Goal: Transaction & Acquisition: Purchase product/service

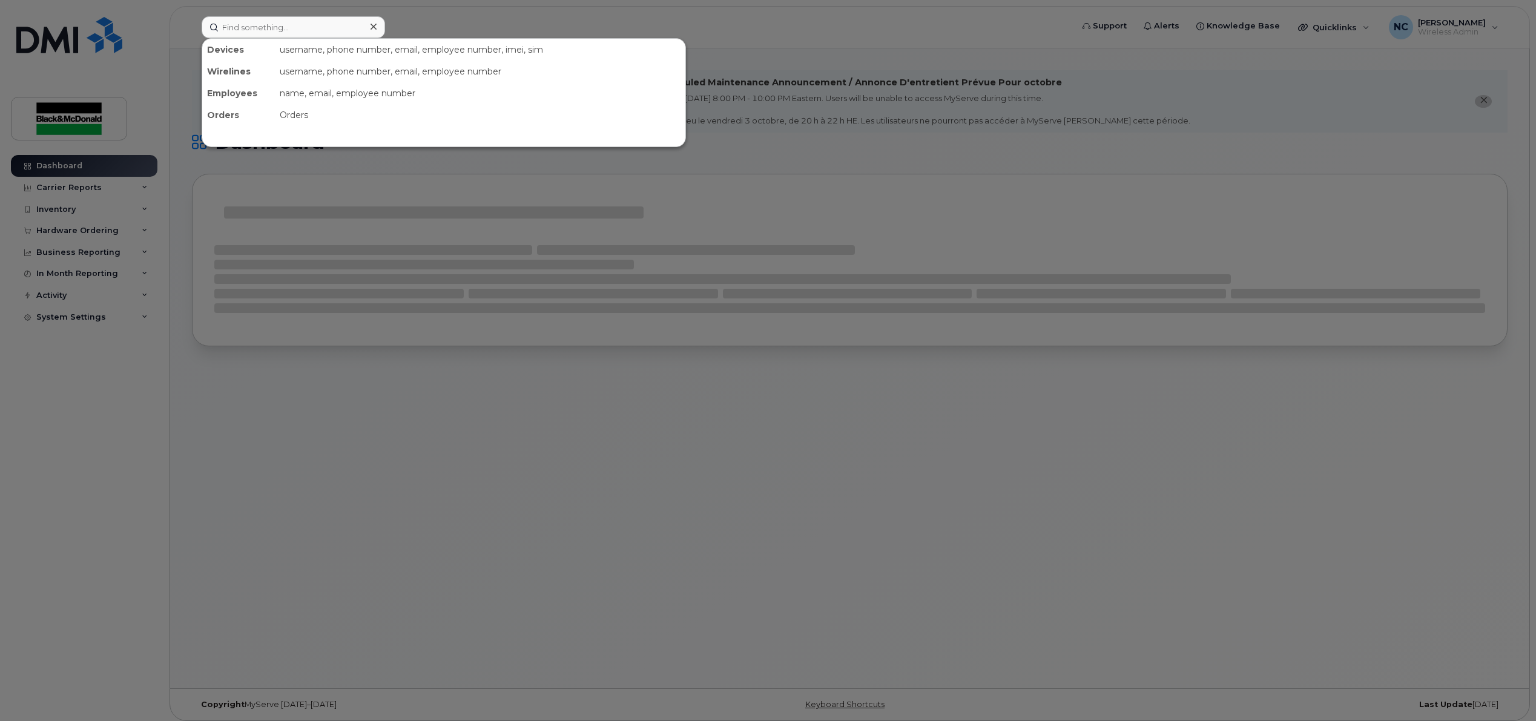
click at [329, 24] on input at bounding box center [293, 27] width 183 height 22
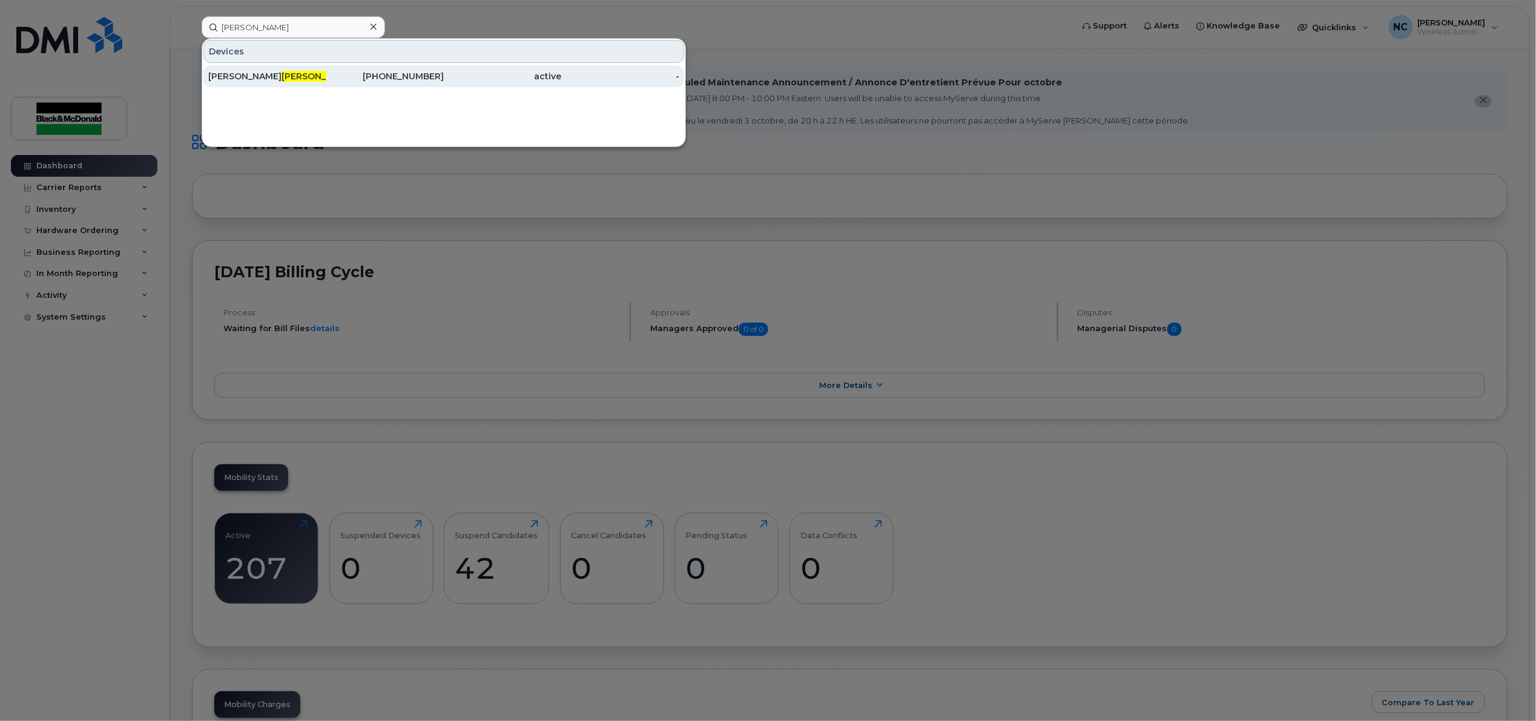
type input "hanson"
click at [432, 77] on div "519-240-1799" at bounding box center [385, 76] width 118 height 12
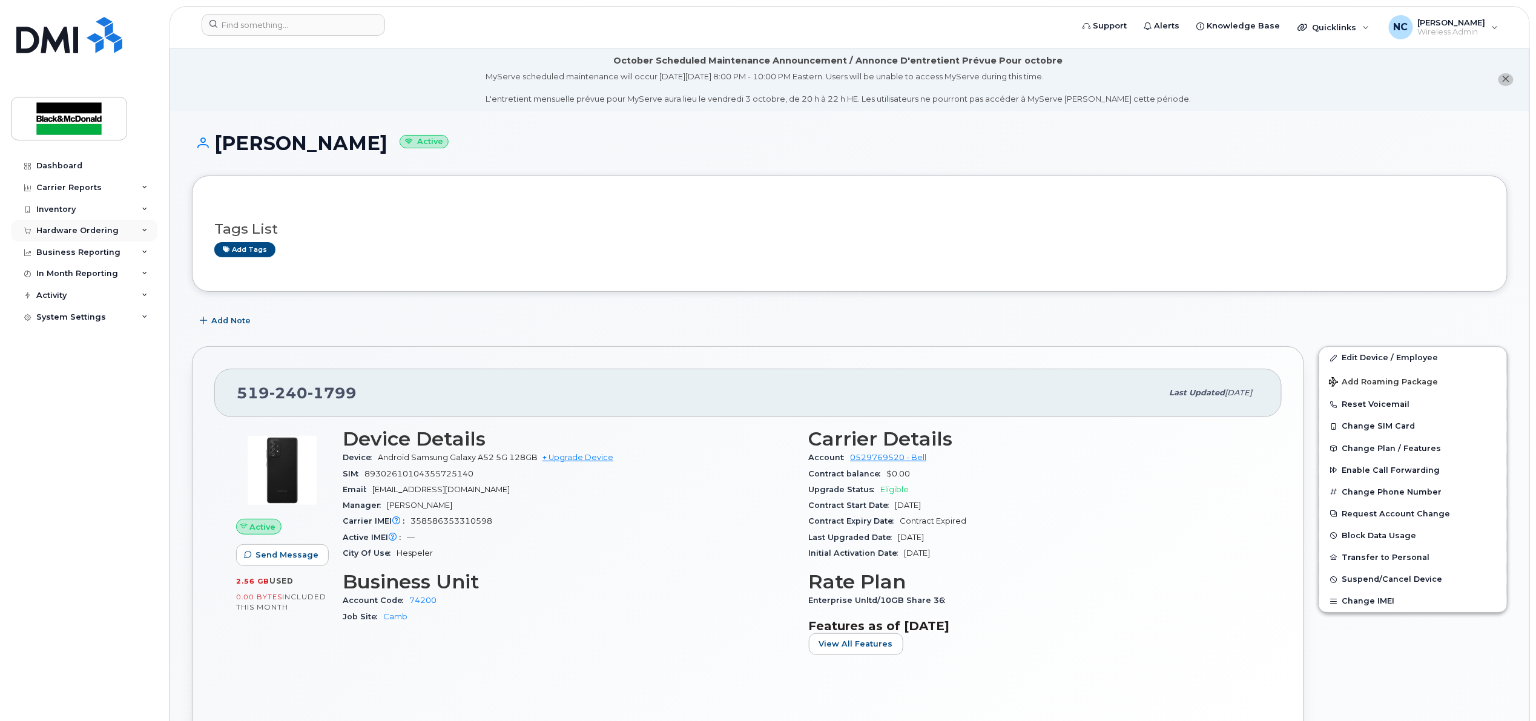
click at [124, 225] on div "Hardware Ordering" at bounding box center [84, 231] width 146 height 22
click at [92, 286] on link "Orders" at bounding box center [94, 275] width 125 height 23
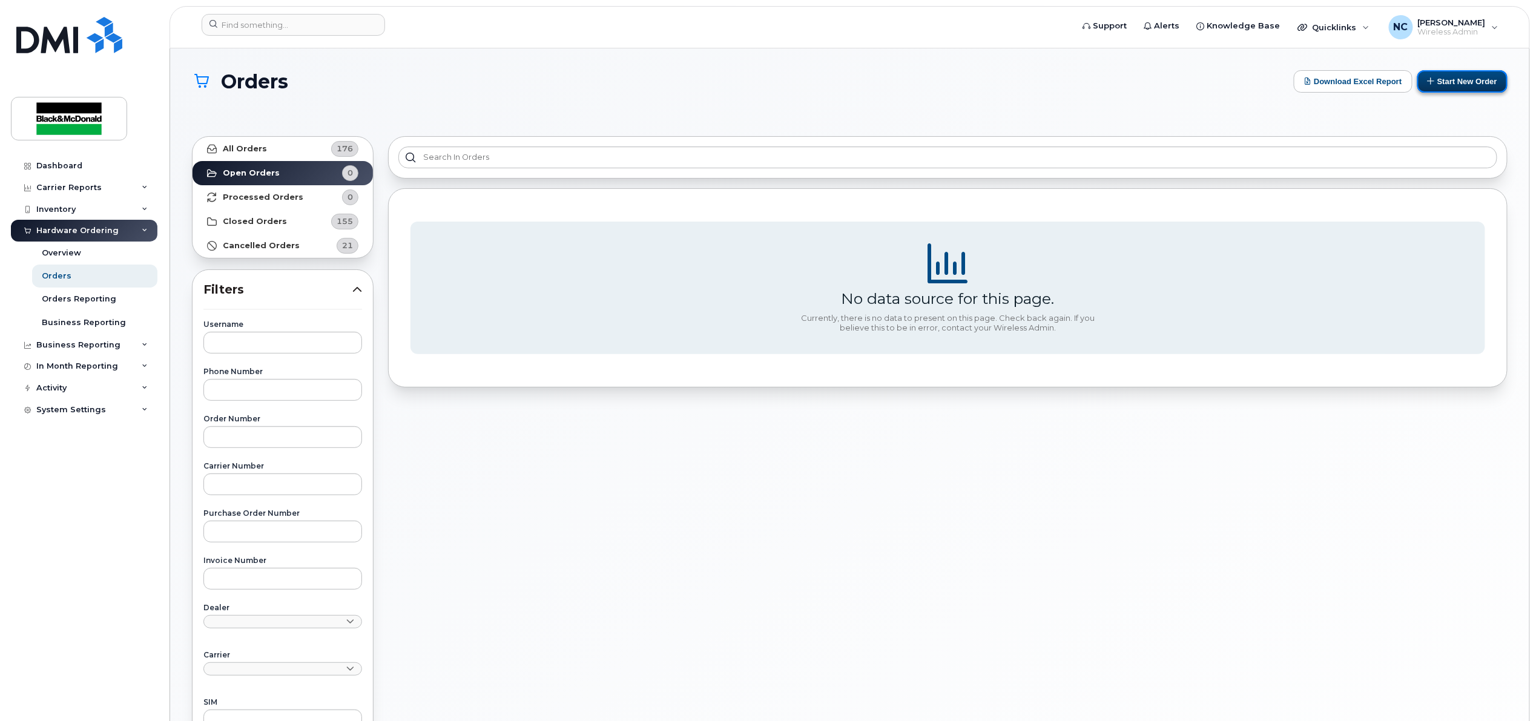
click at [1436, 81] on button "Start New Order" at bounding box center [1462, 81] width 90 height 22
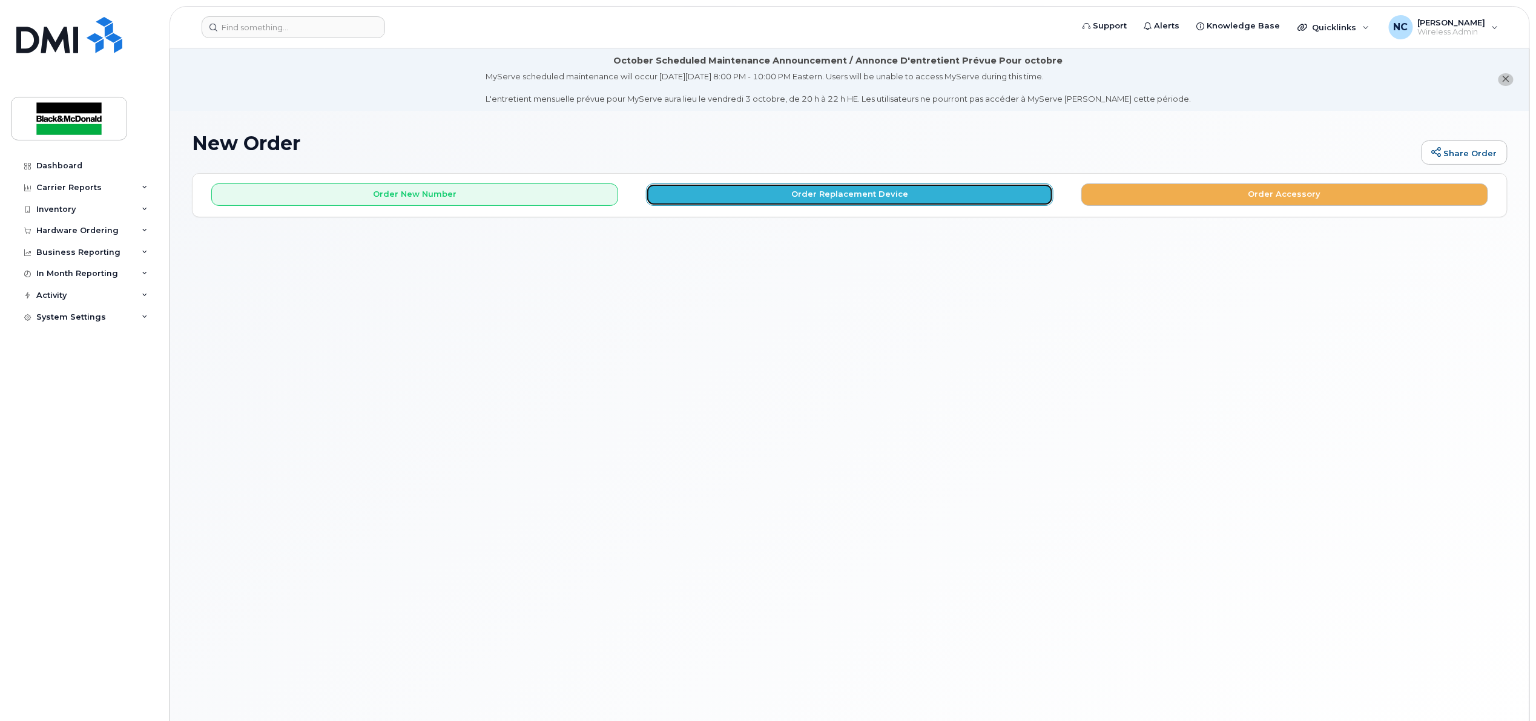
click at [993, 198] on button "Order Replacement Device" at bounding box center [849, 194] width 407 height 22
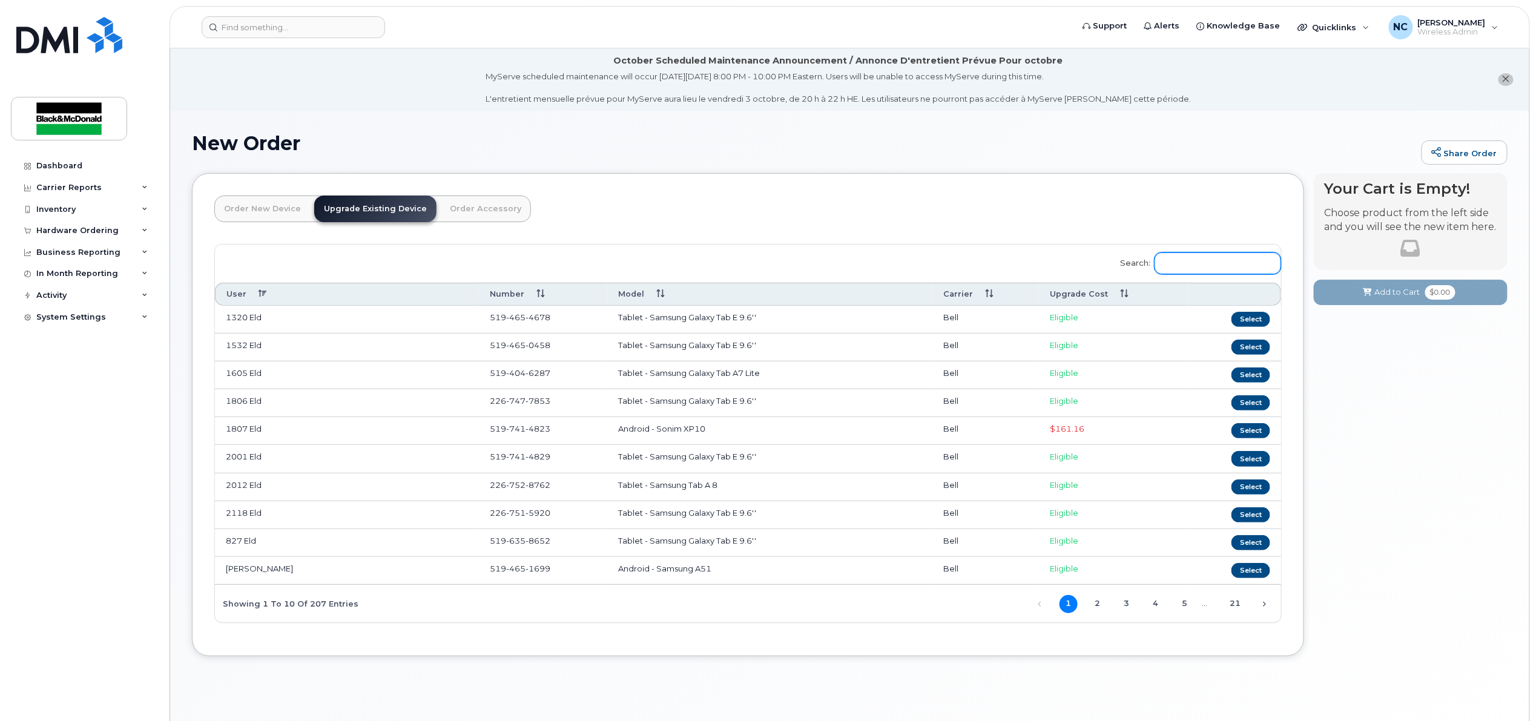
click at [1183, 271] on input "Search:" at bounding box center [1217, 263] width 126 height 22
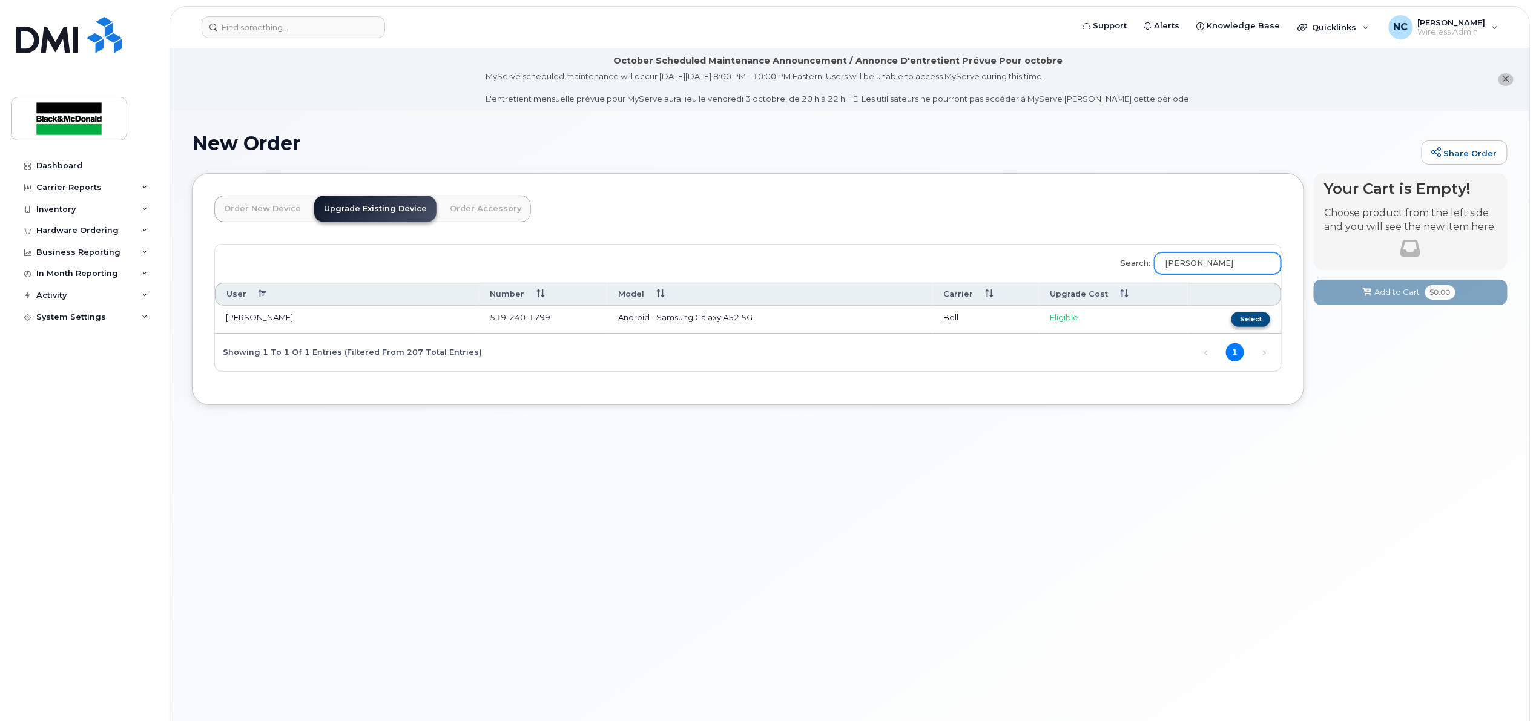
type input "lee hanson"
click at [1247, 317] on button "Select" at bounding box center [1250, 319] width 39 height 15
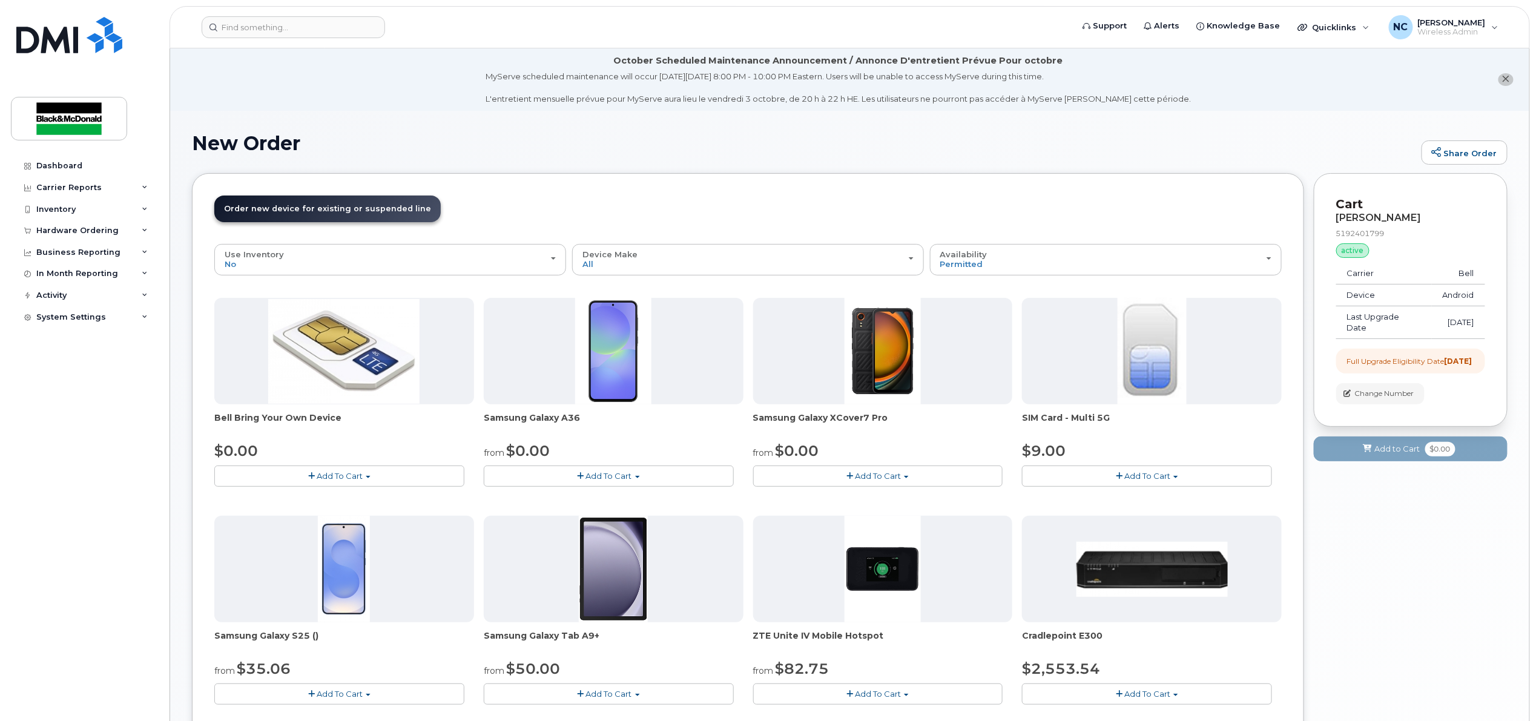
click at [643, 479] on button "Add To Cart" at bounding box center [609, 475] width 250 height 21
click at [606, 499] on link "$0.00 - 3 year term - voice & data plan" at bounding box center [574, 498] width 175 height 15
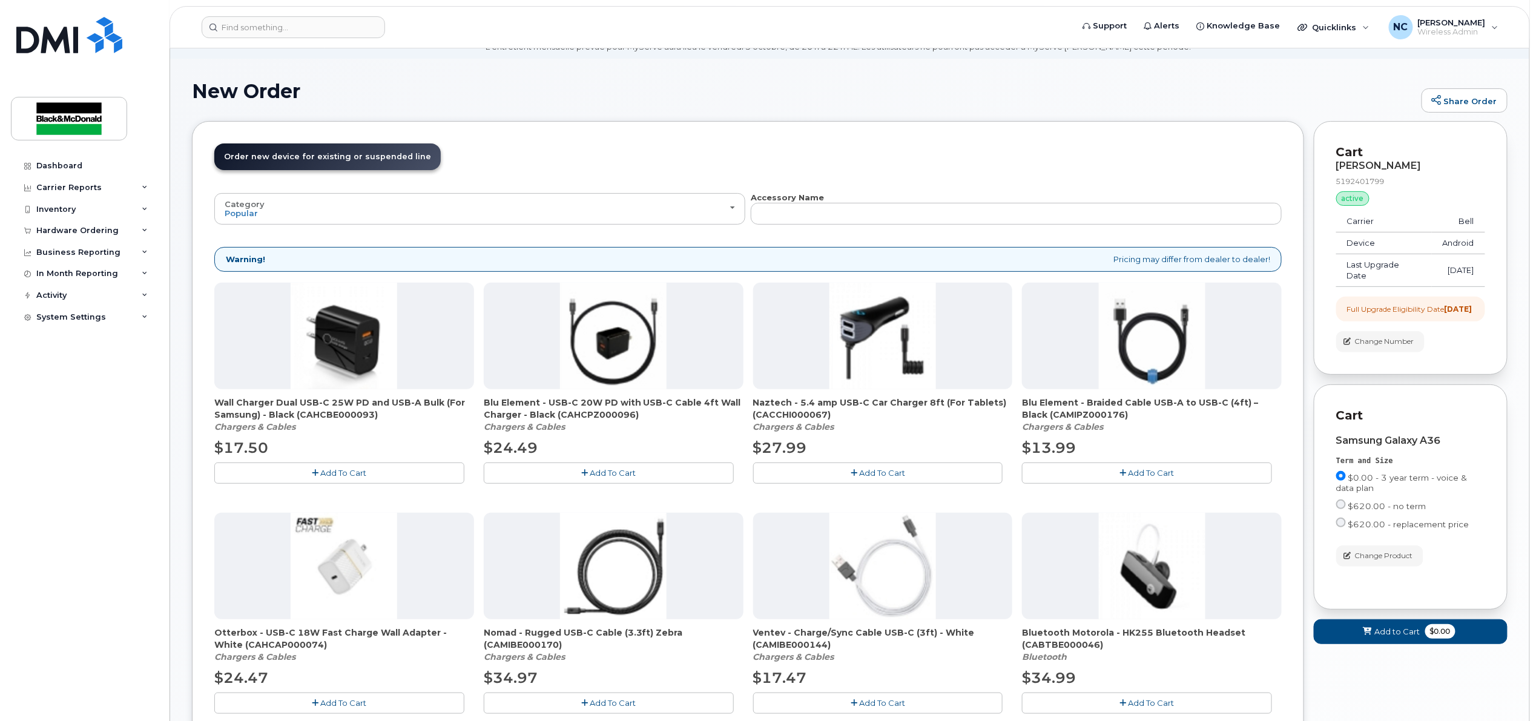
scroll to position [80, 0]
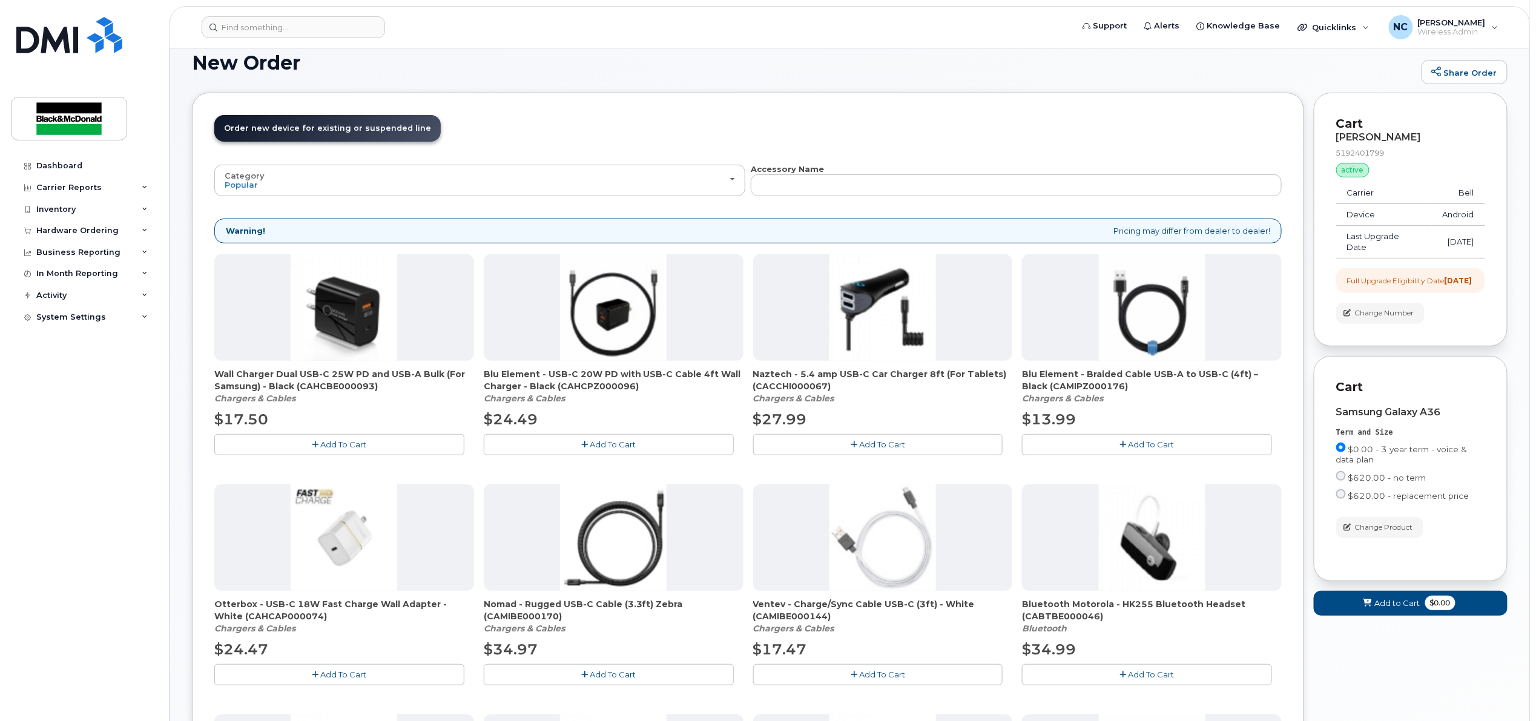
click at [857, 439] on button "Add To Cart" at bounding box center [878, 444] width 250 height 21
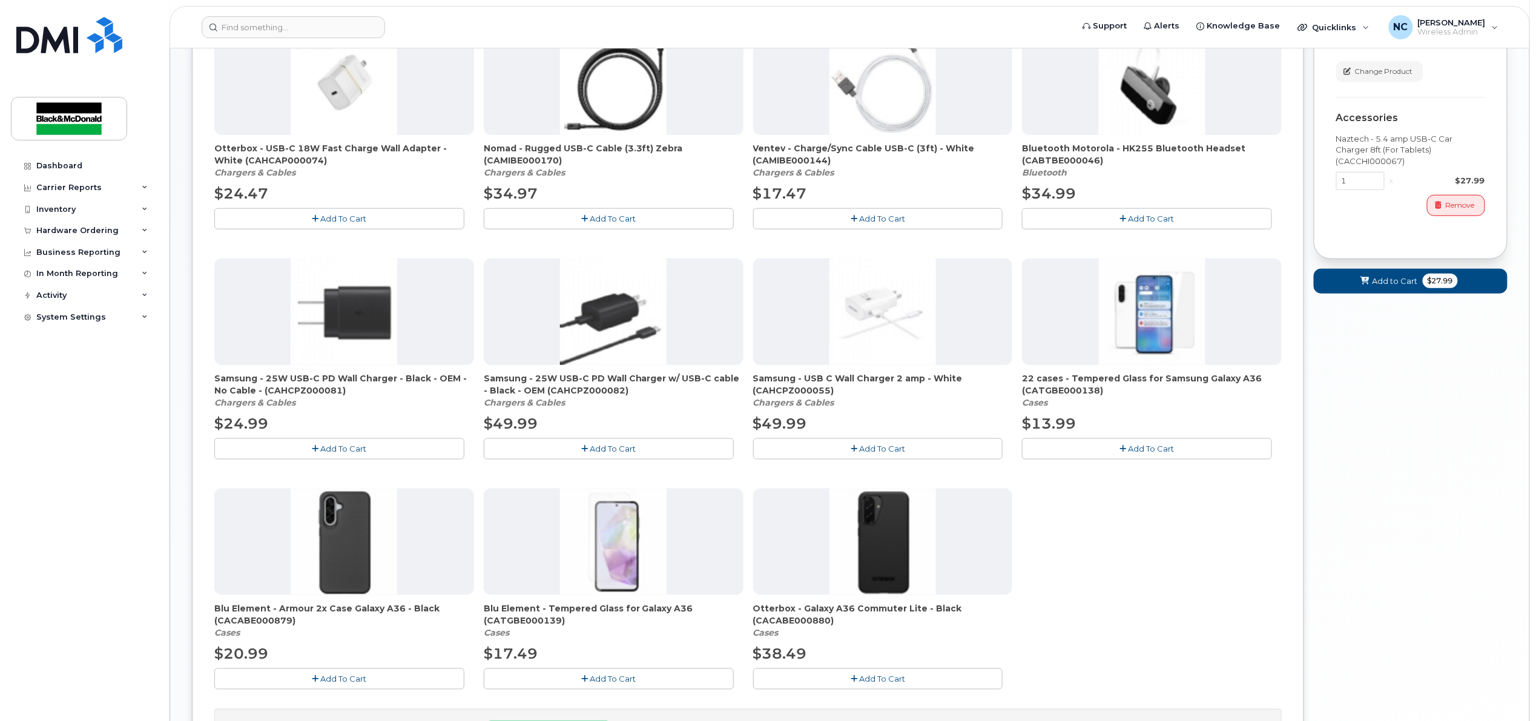
scroll to position [565, 0]
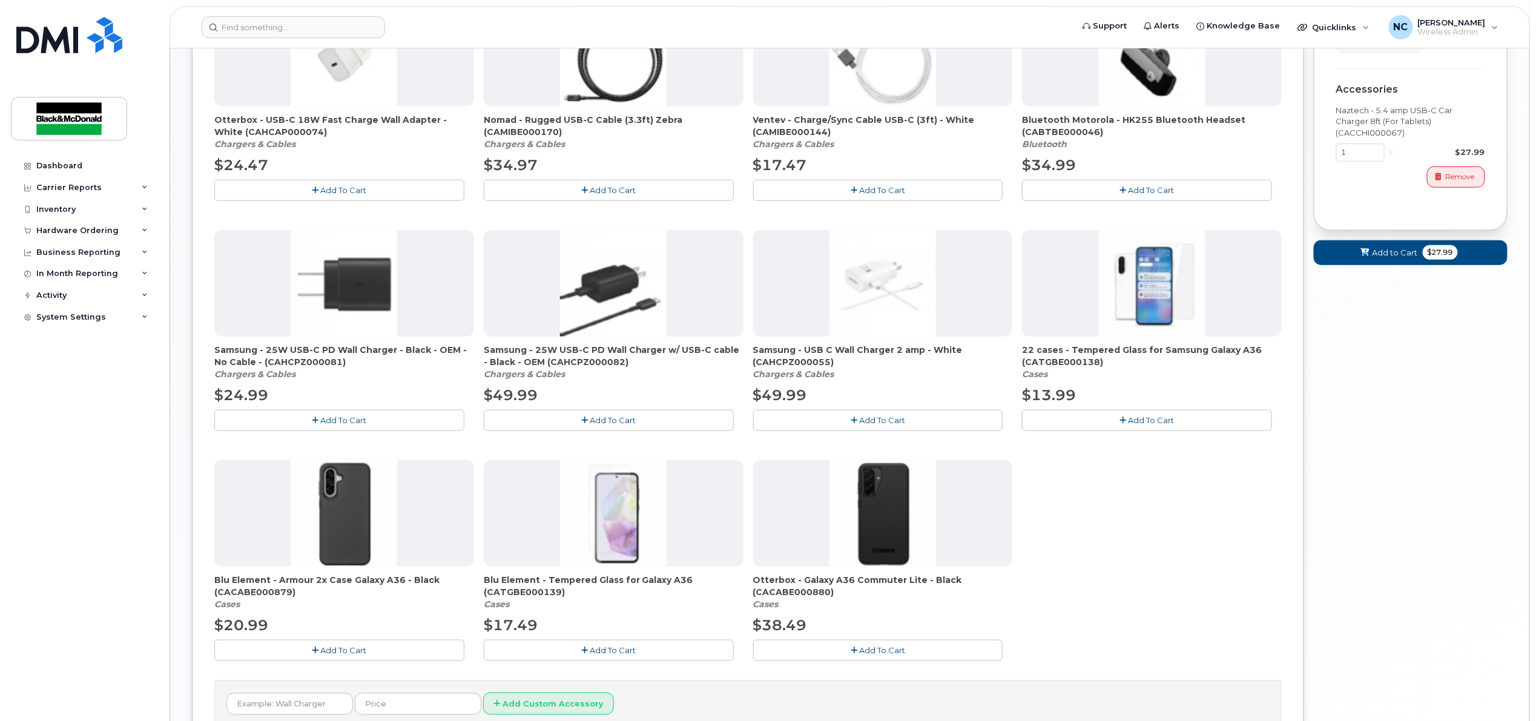
click at [1120, 419] on icon "button" at bounding box center [1123, 420] width 7 height 8
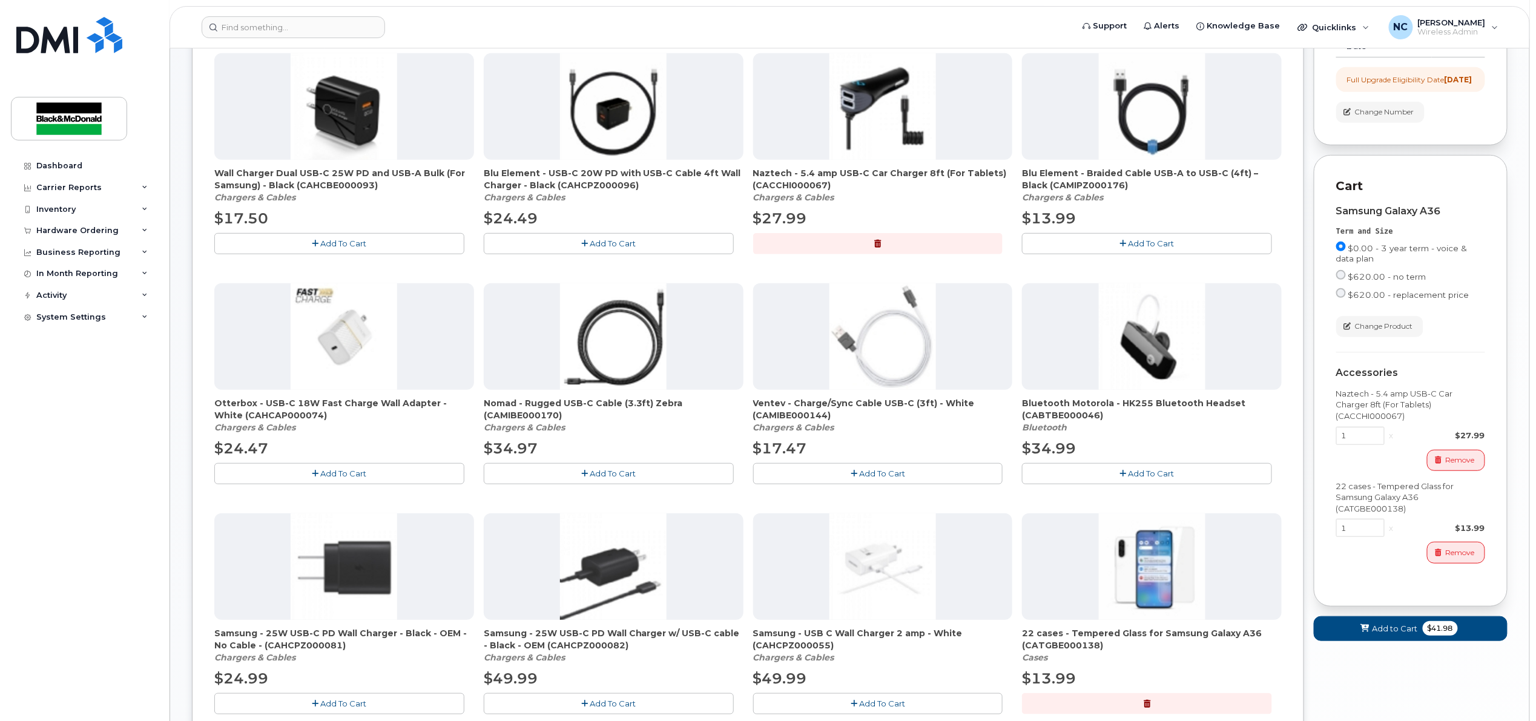
scroll to position [362, 0]
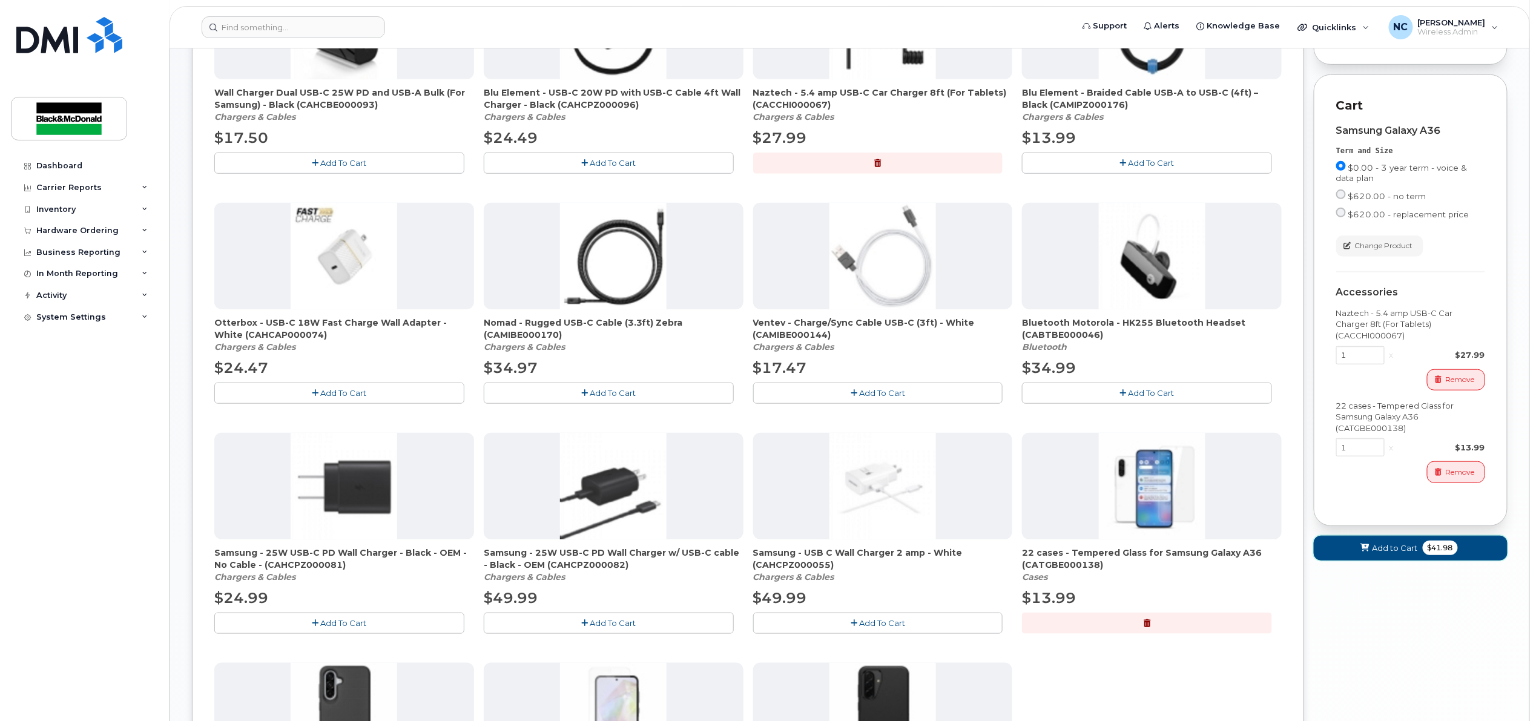
click at [1386, 554] on span "Add to Cart" at bounding box center [1394, 547] width 45 height 11
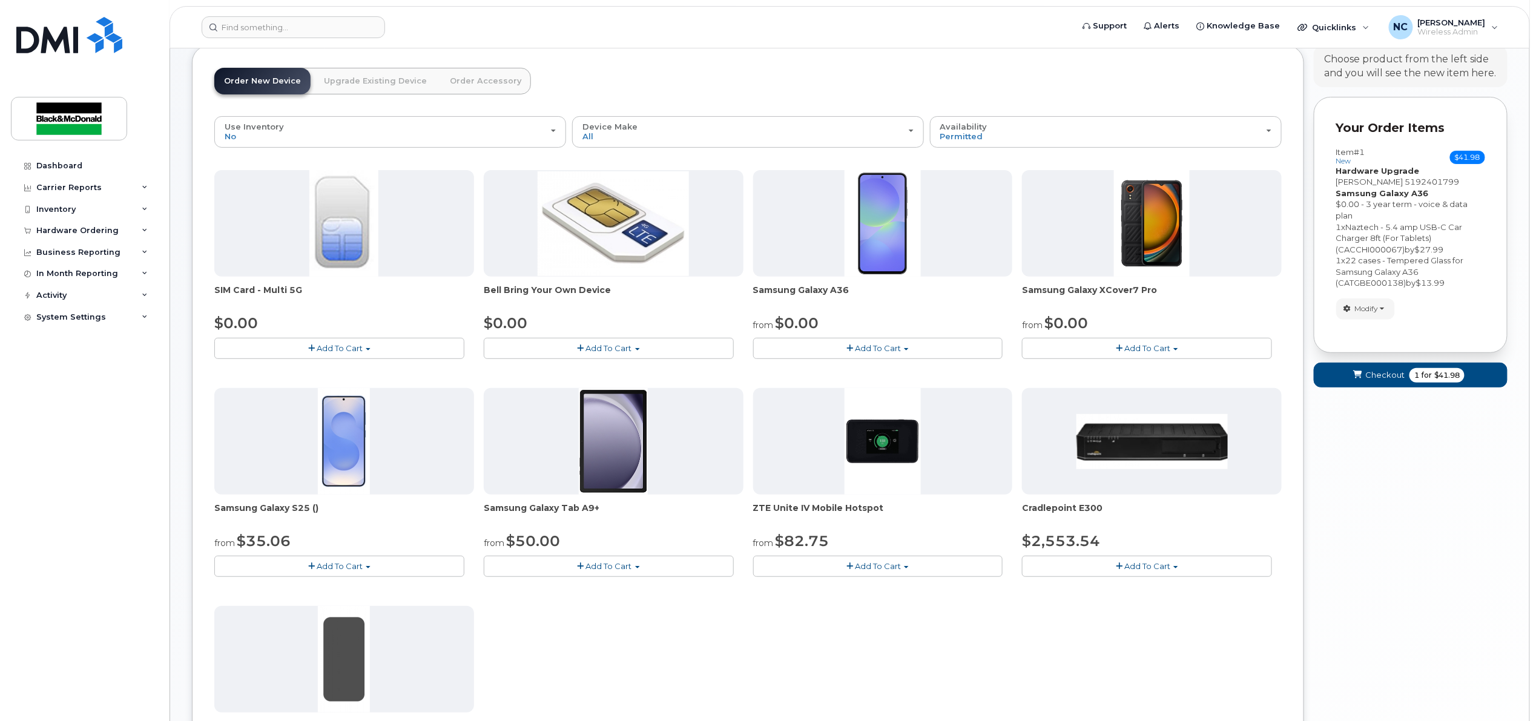
scroll to position [0, 0]
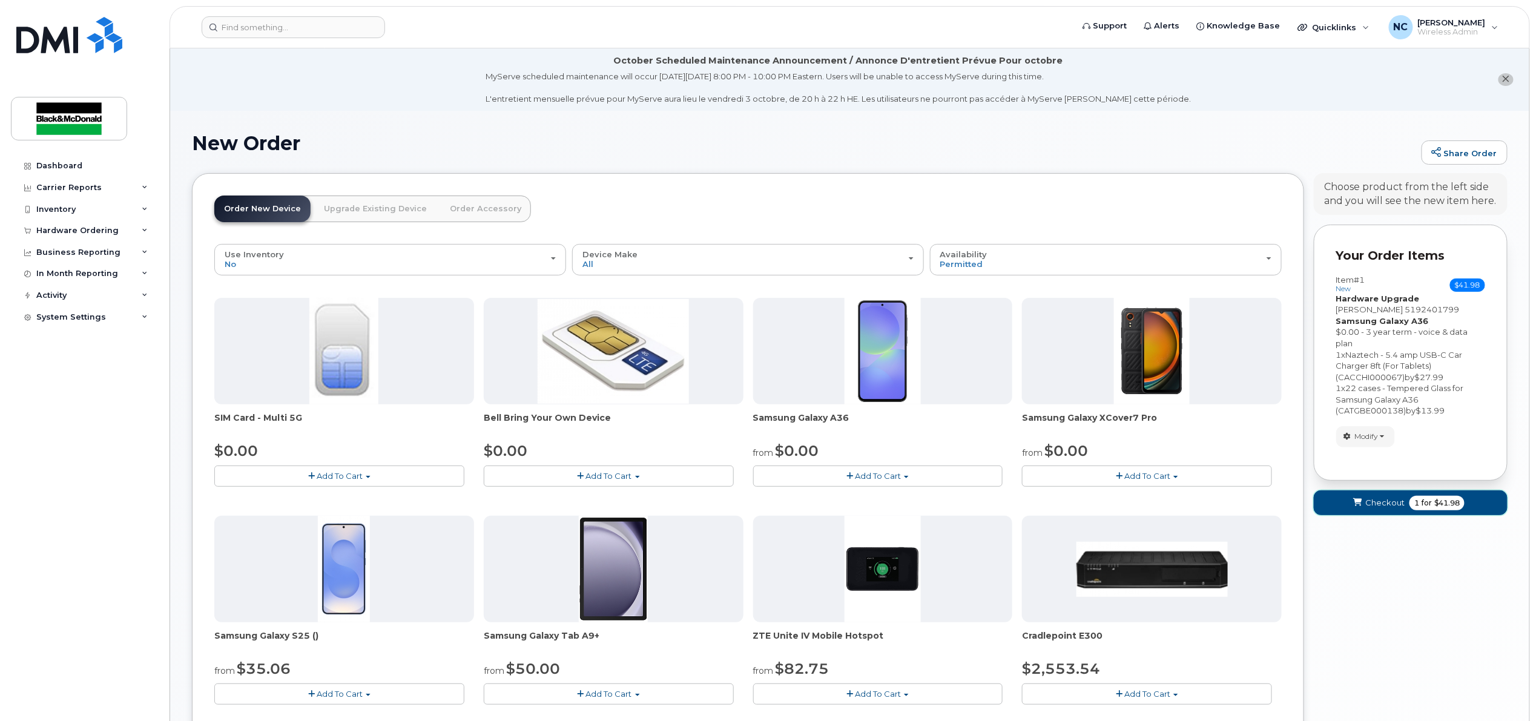
click at [1393, 504] on span "Checkout" at bounding box center [1384, 502] width 39 height 11
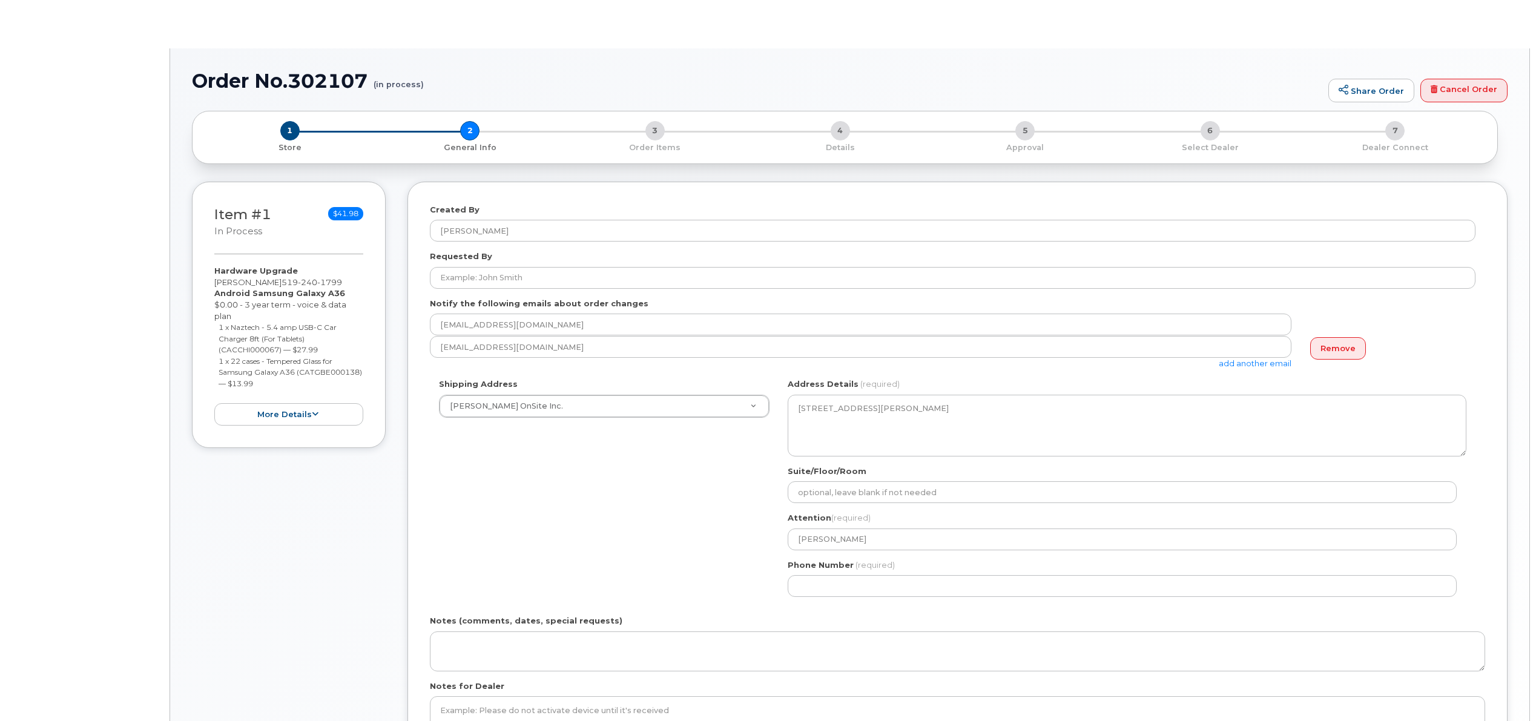
select select
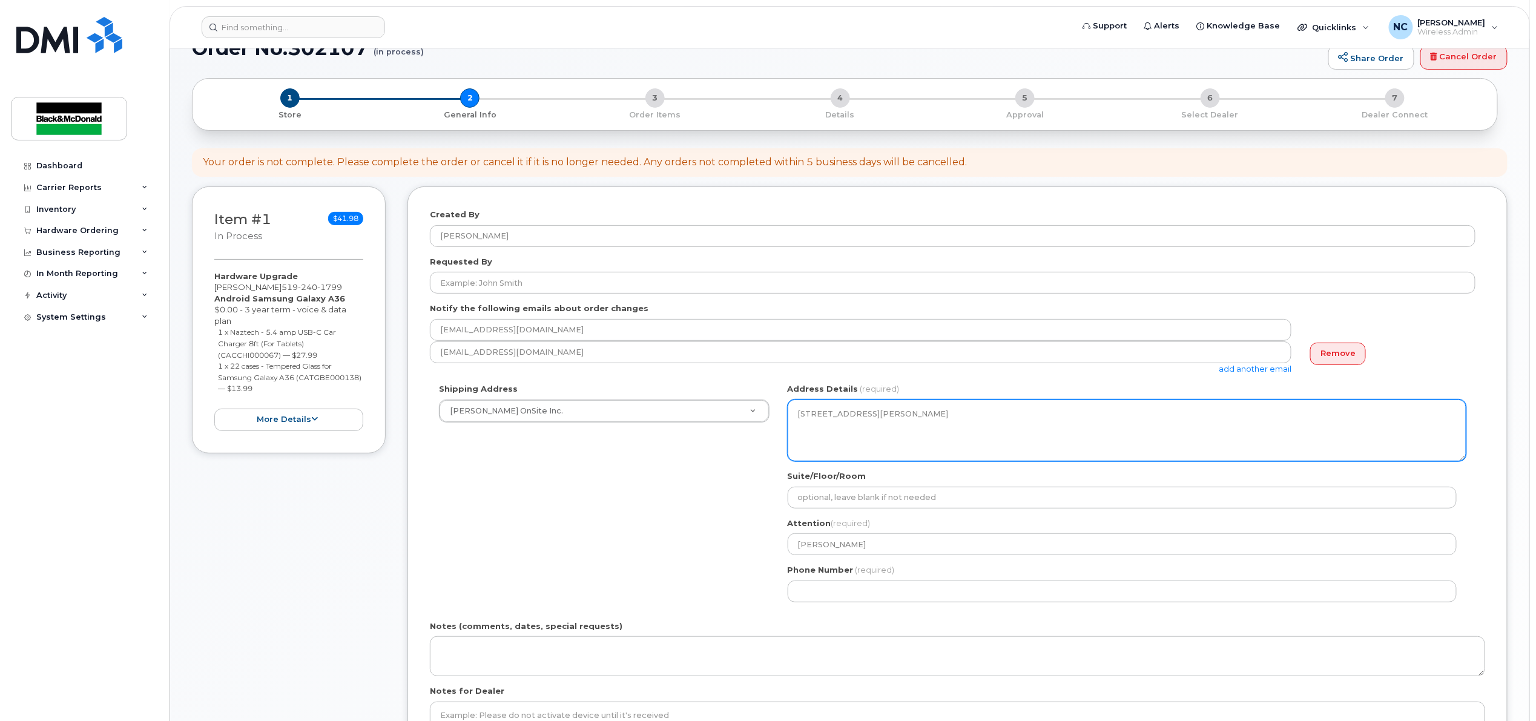
scroll to position [123, 0]
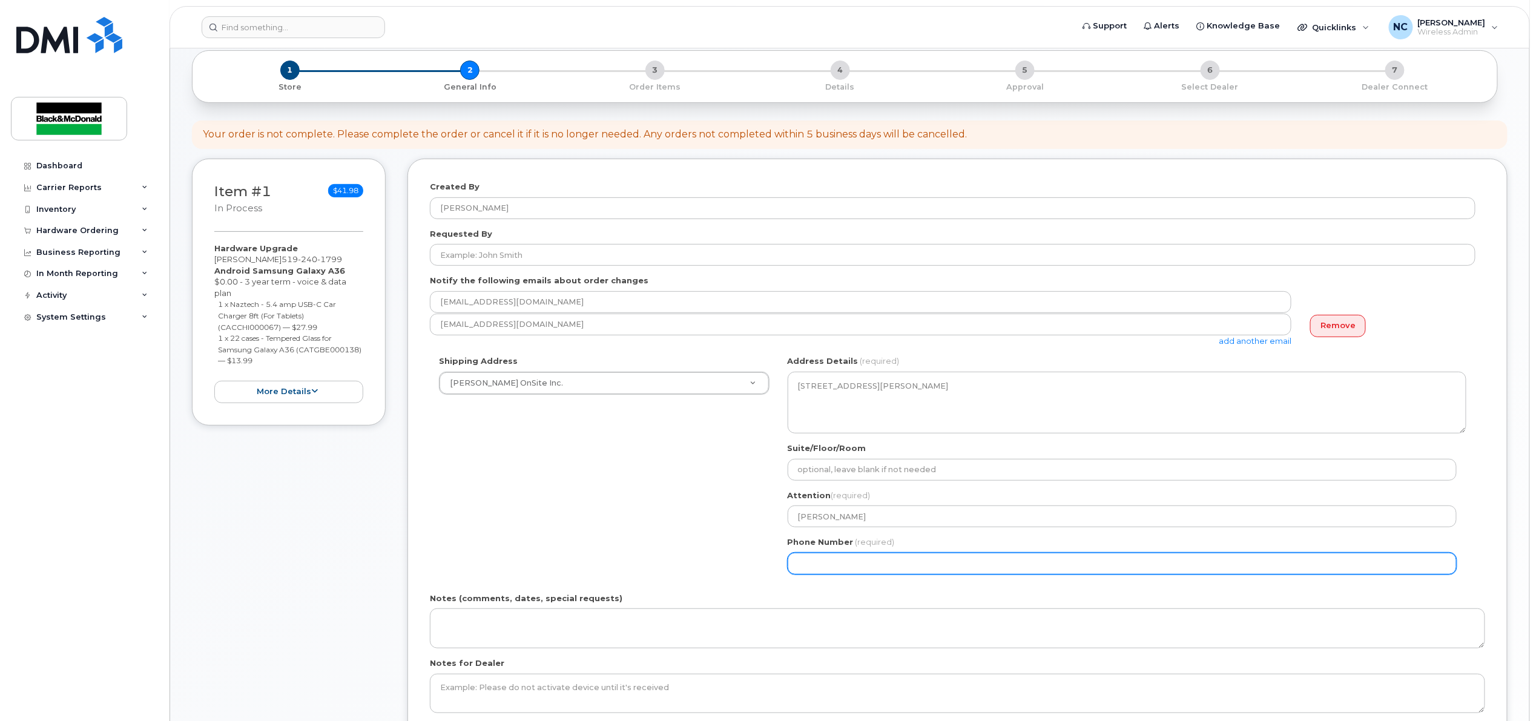
click at [833, 565] on input "Phone Number" at bounding box center [1121, 564] width 669 height 22
type input "5195782440"
select select
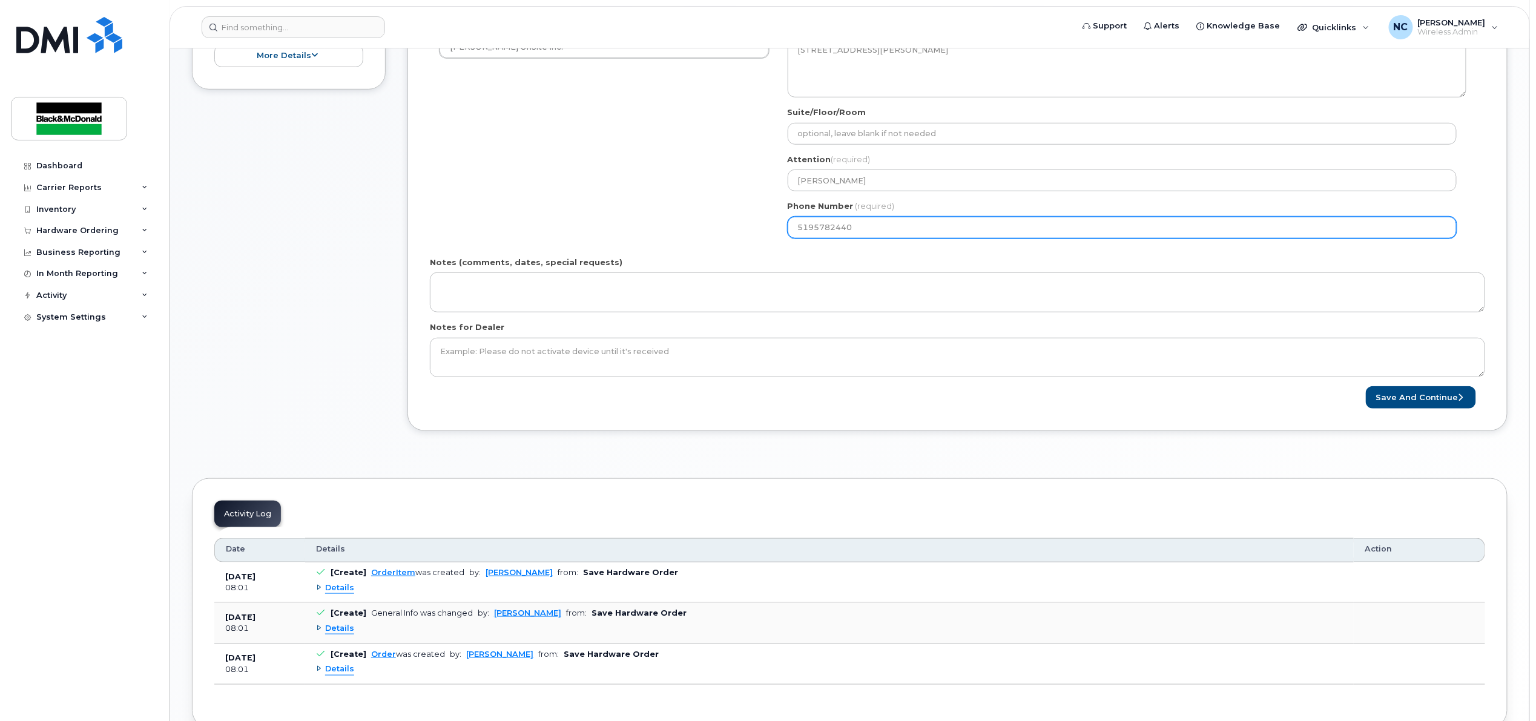
scroll to position [284, 0]
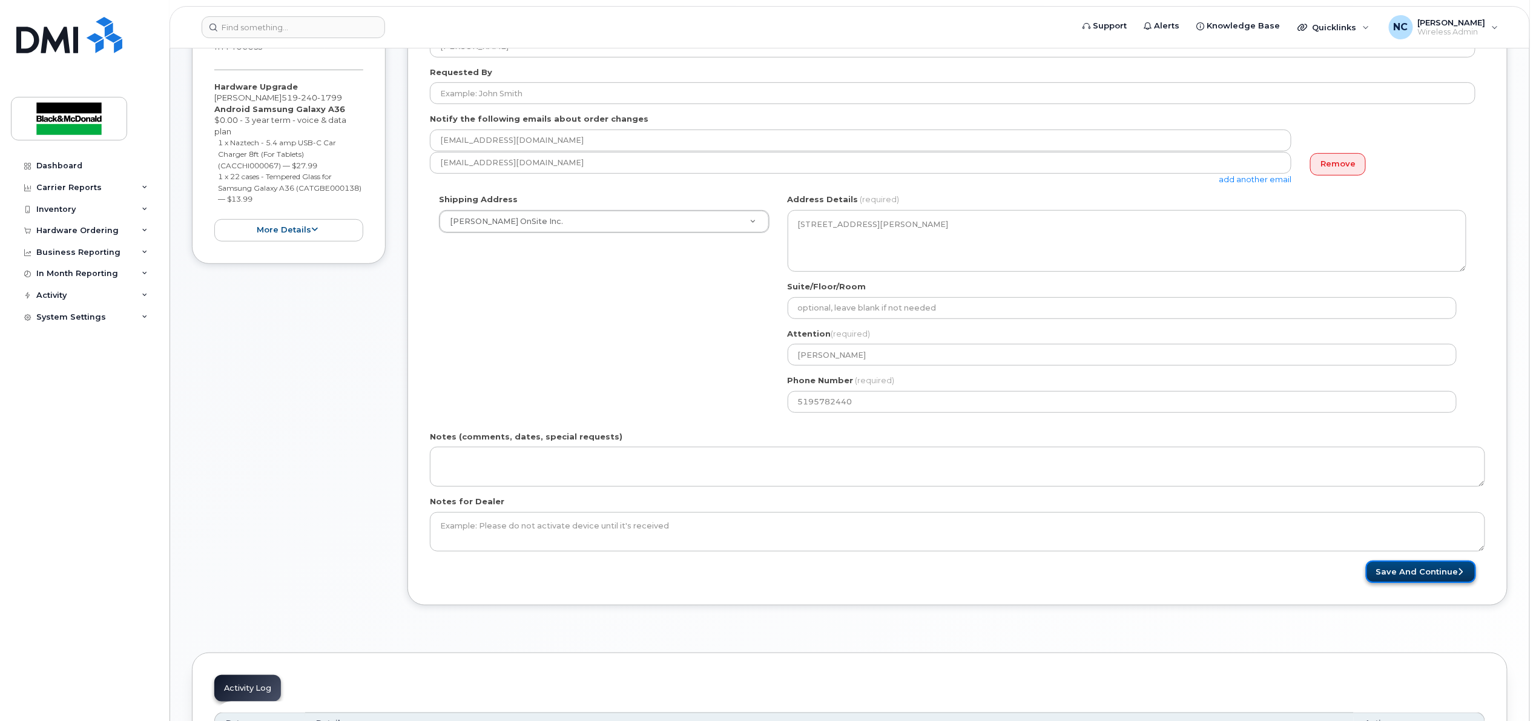
click at [1397, 567] on button "Save and Continue" at bounding box center [1420, 571] width 110 height 22
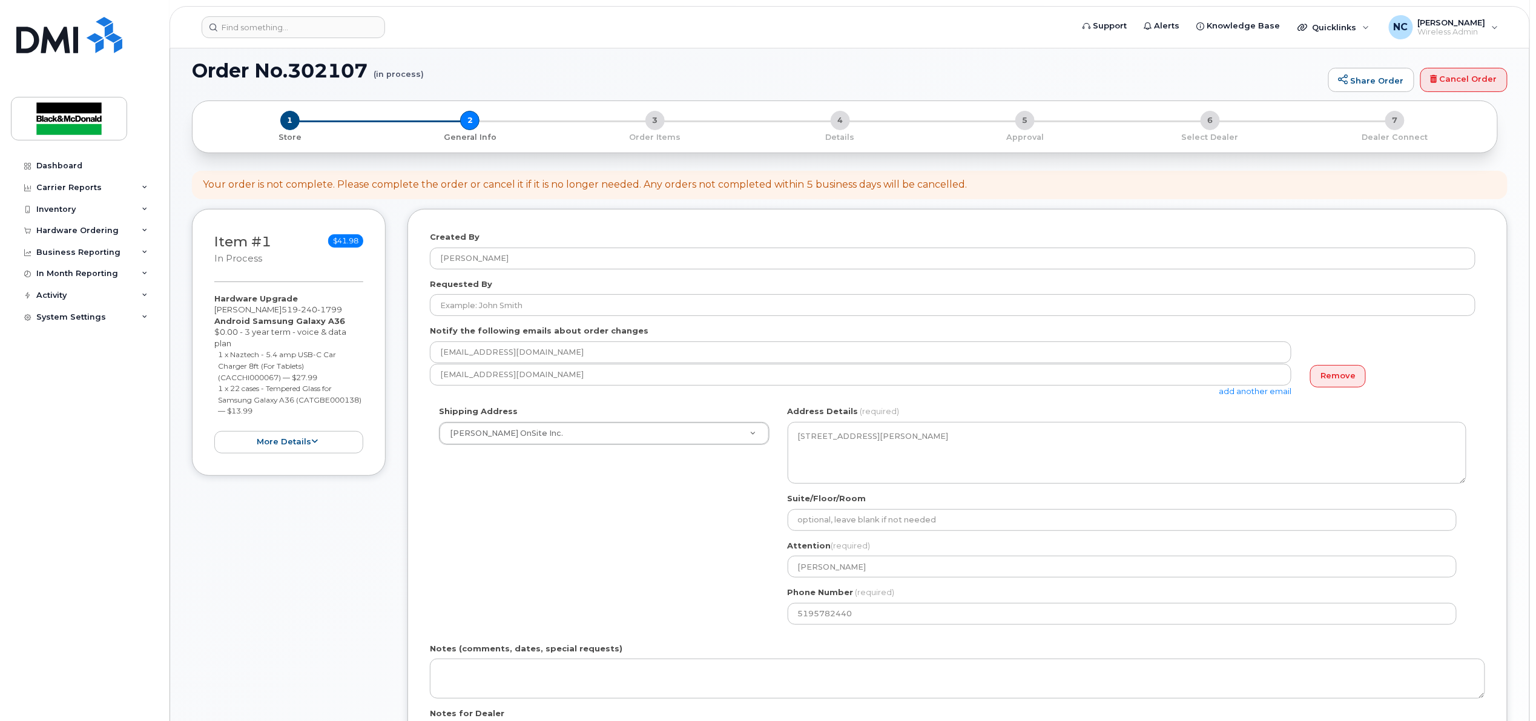
scroll to position [42, 0]
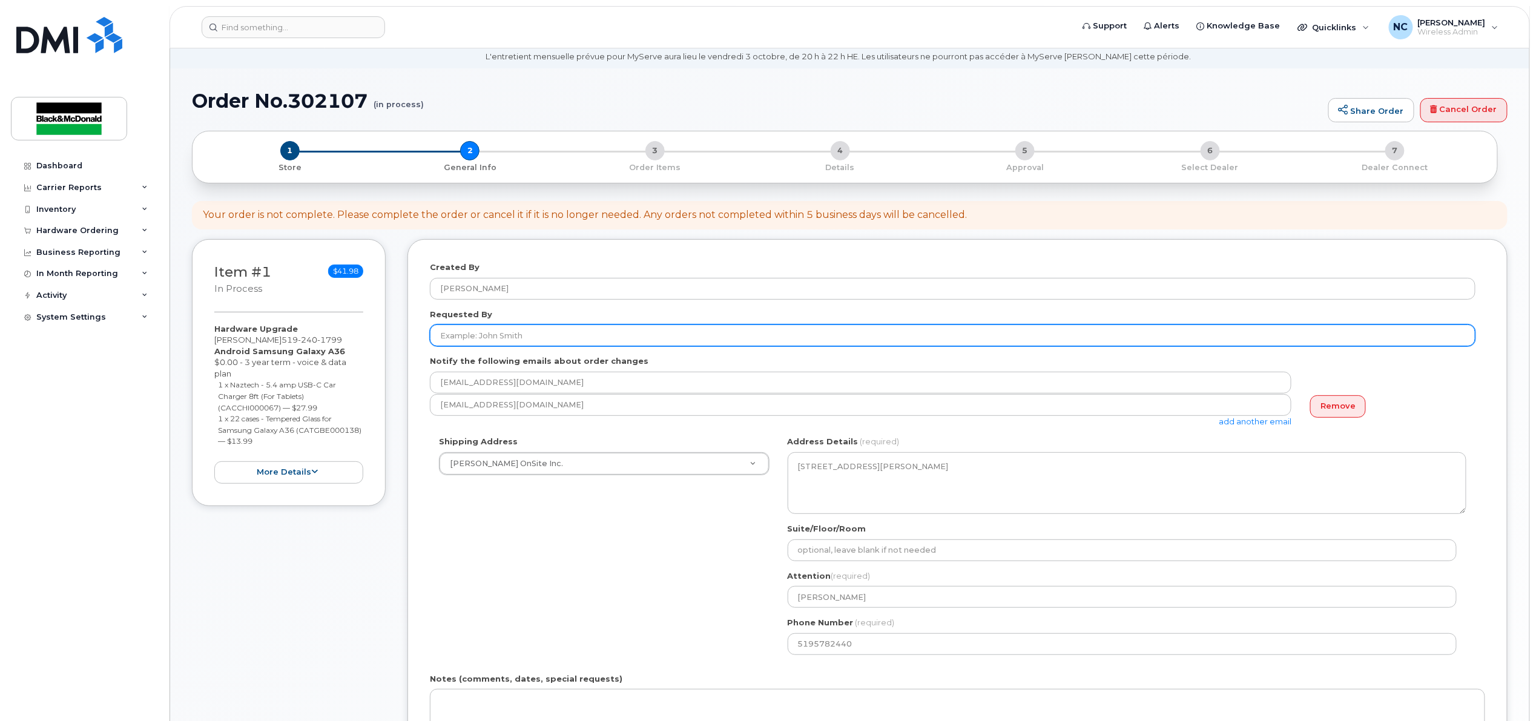
click at [565, 332] on input "Requested By" at bounding box center [952, 335] width 1045 height 22
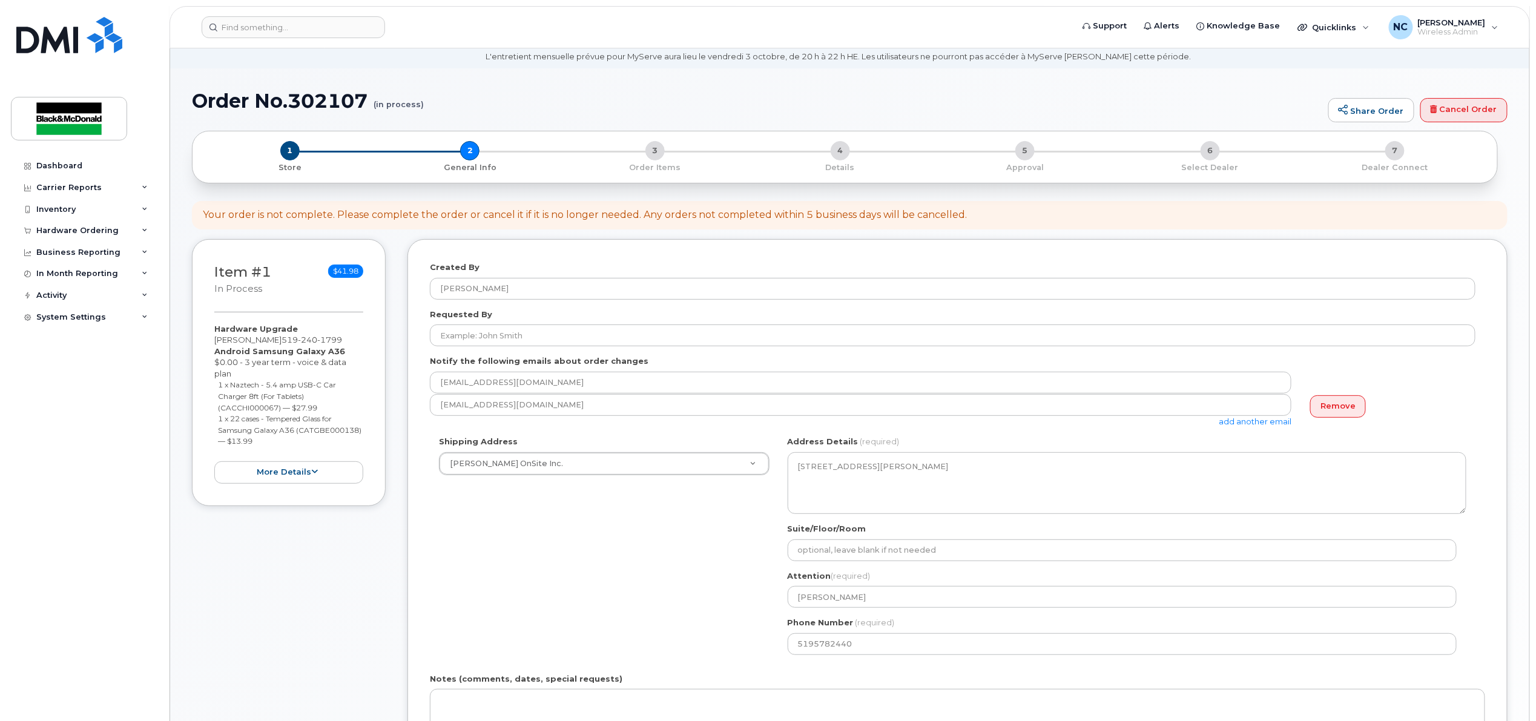
click at [675, 548] on div "Shipping Address Roberts OnSite Inc. Roberts OnSite Inc. ON Kitchner Search you…" at bounding box center [952, 550] width 1045 height 228
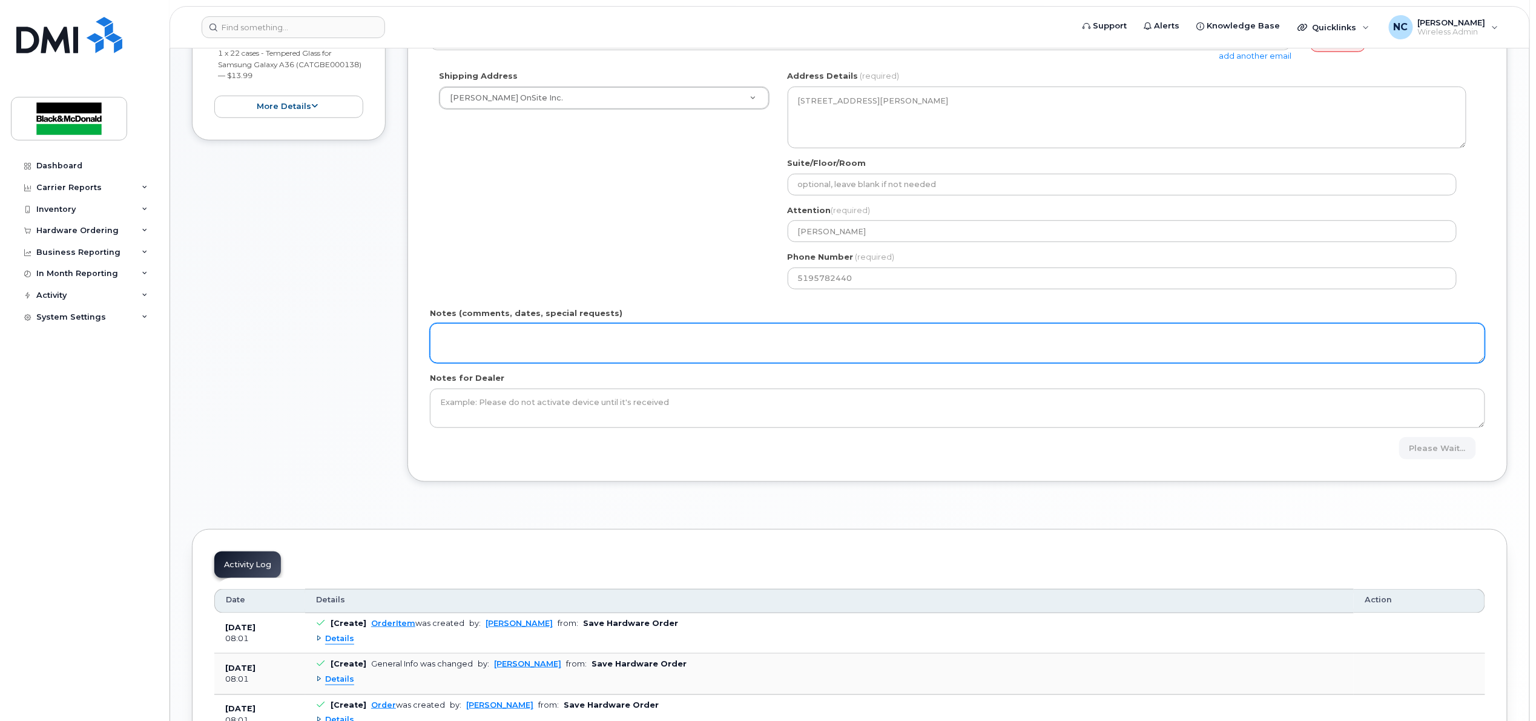
scroll to position [446, 0]
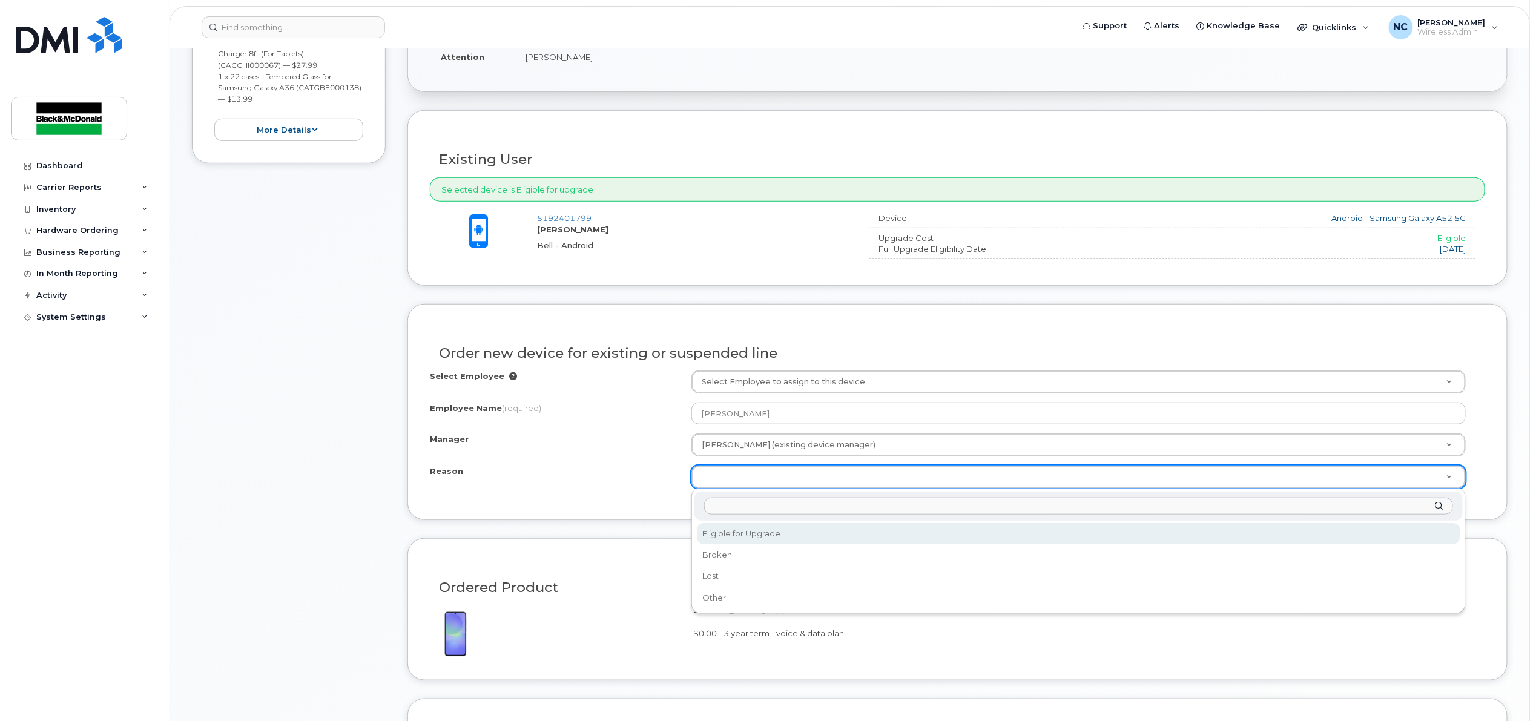
scroll to position [385, 0]
select select "eligible_for_upgrade"
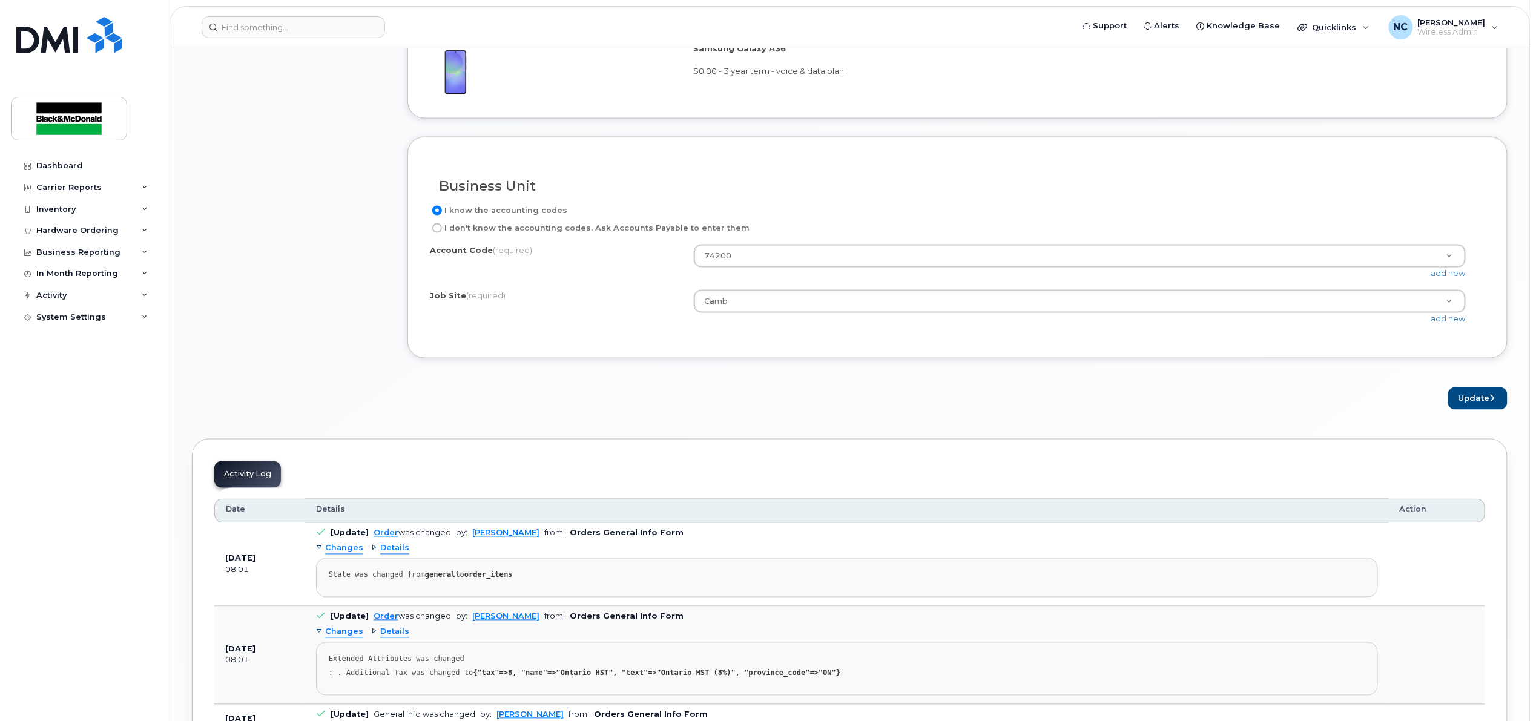
scroll to position [950, 0]
click at [1485, 395] on button "Update" at bounding box center [1477, 395] width 59 height 22
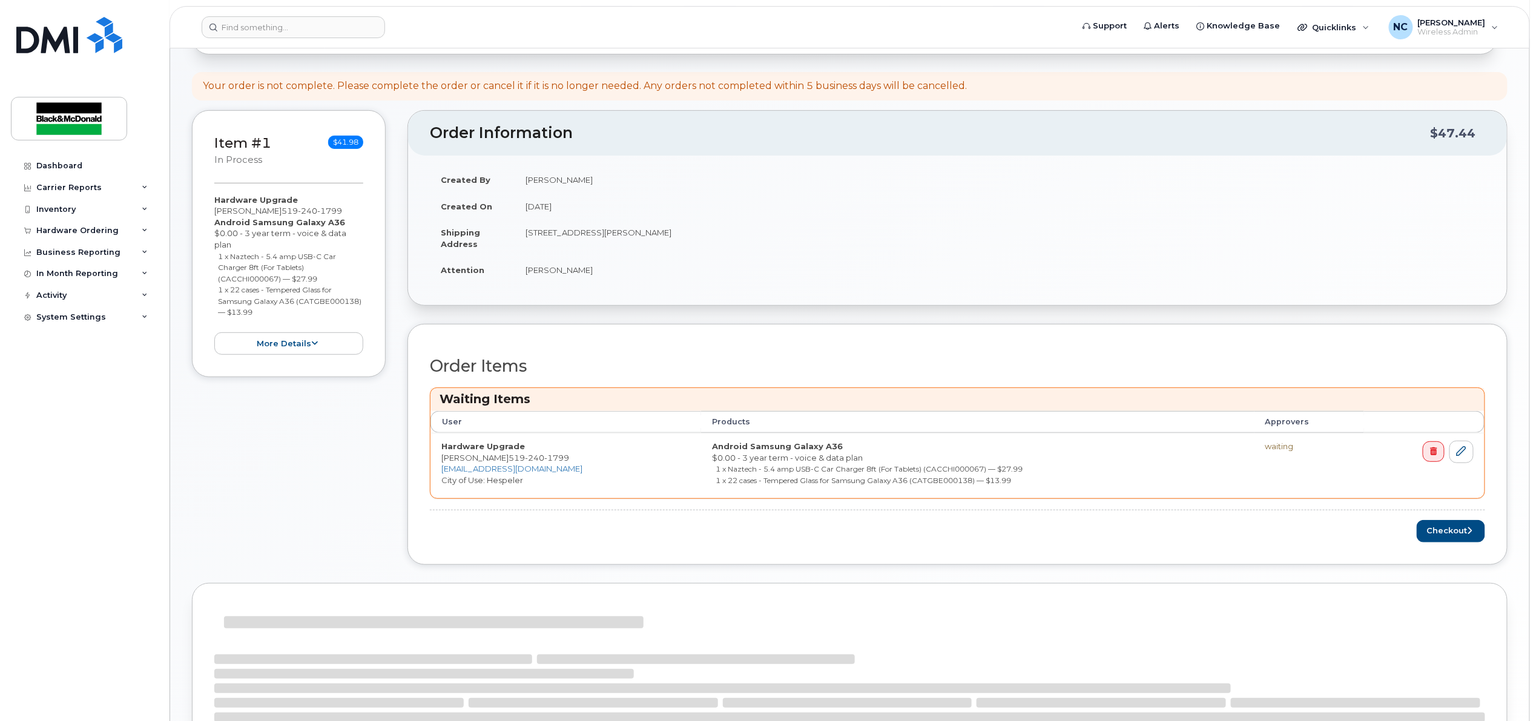
scroll to position [223, 0]
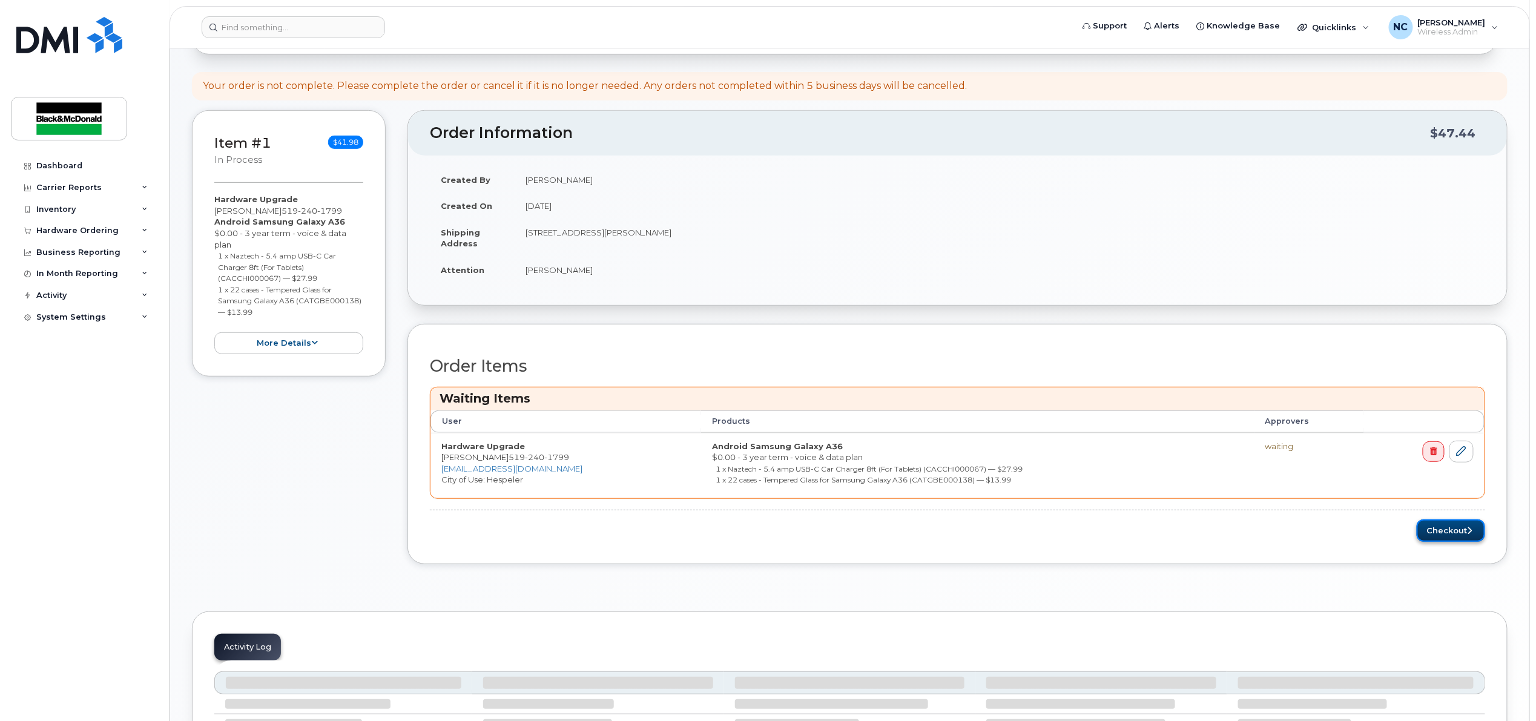
click at [1450, 536] on button "Checkout" at bounding box center [1450, 530] width 68 height 22
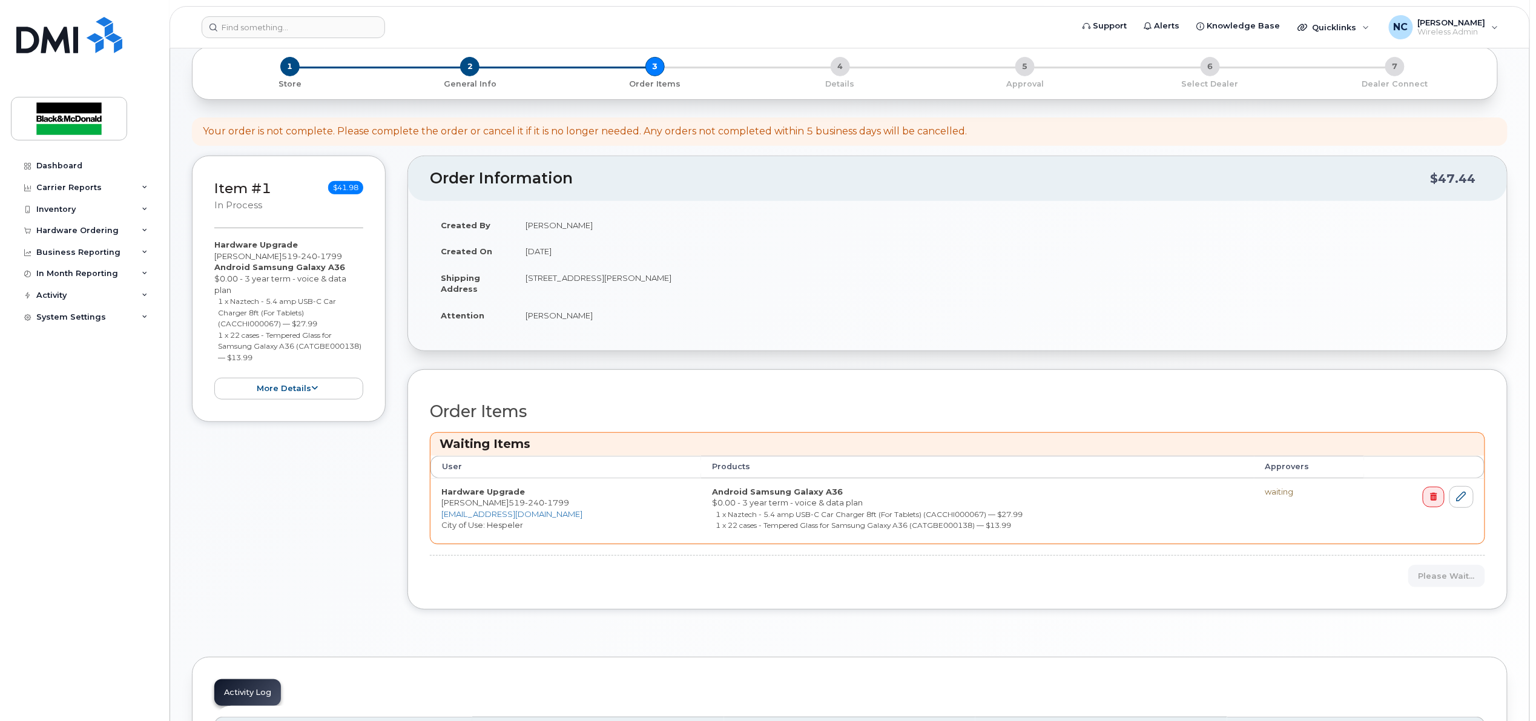
scroll to position [0, 0]
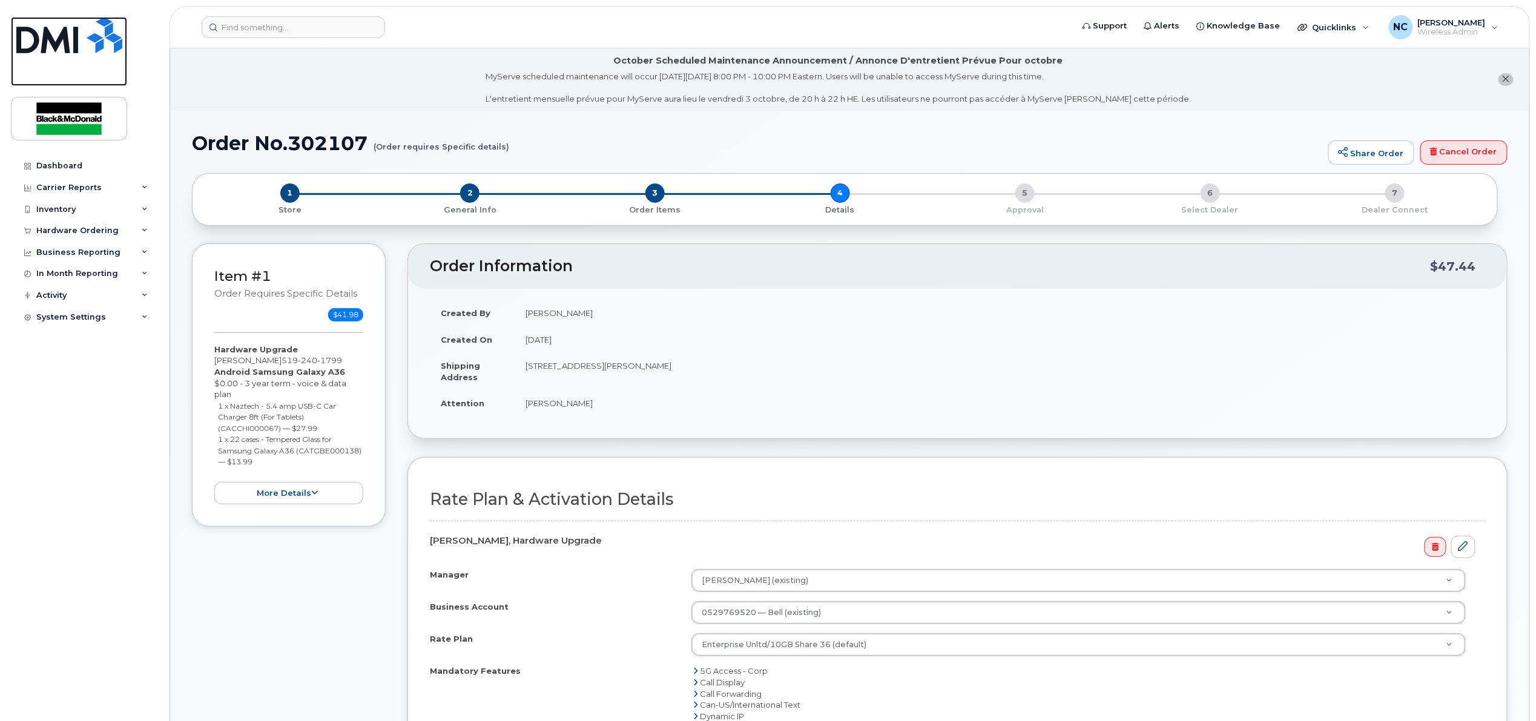
click at [74, 39] on img at bounding box center [69, 35] width 106 height 36
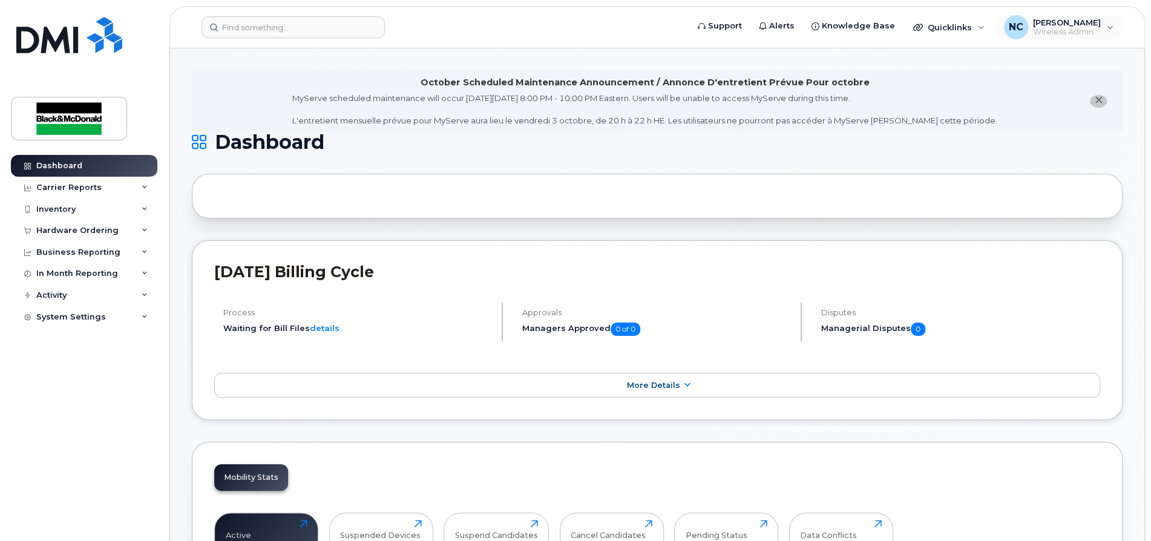
drag, startPoint x: 1106, startPoint y: 21, endPoint x: 1073, endPoint y: 51, distance: 45.4
click at [1104, 24] on div "NC [PERSON_NAME] Wireless Admin" at bounding box center [1059, 27] width 126 height 24
drag, startPoint x: 1010, startPoint y: 130, endPoint x: 991, endPoint y: 132, distance: 18.2
click at [1007, 130] on div "Sign out" at bounding box center [1034, 125] width 174 height 22
